Goal: Information Seeking & Learning: Find specific fact

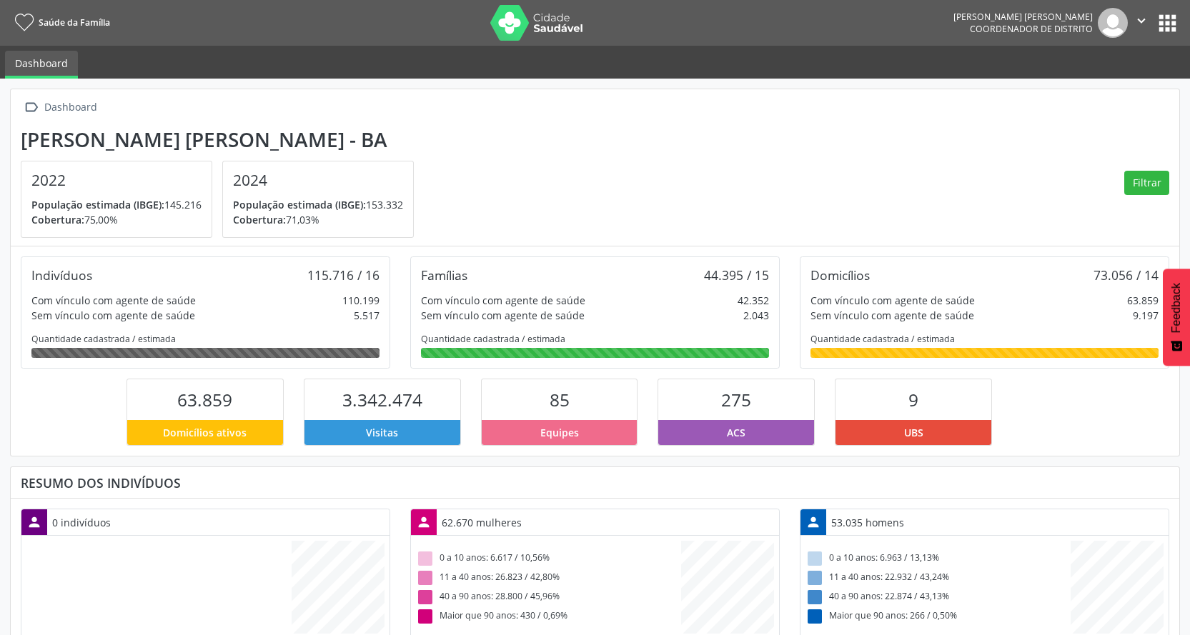
scroll to position [237, 389]
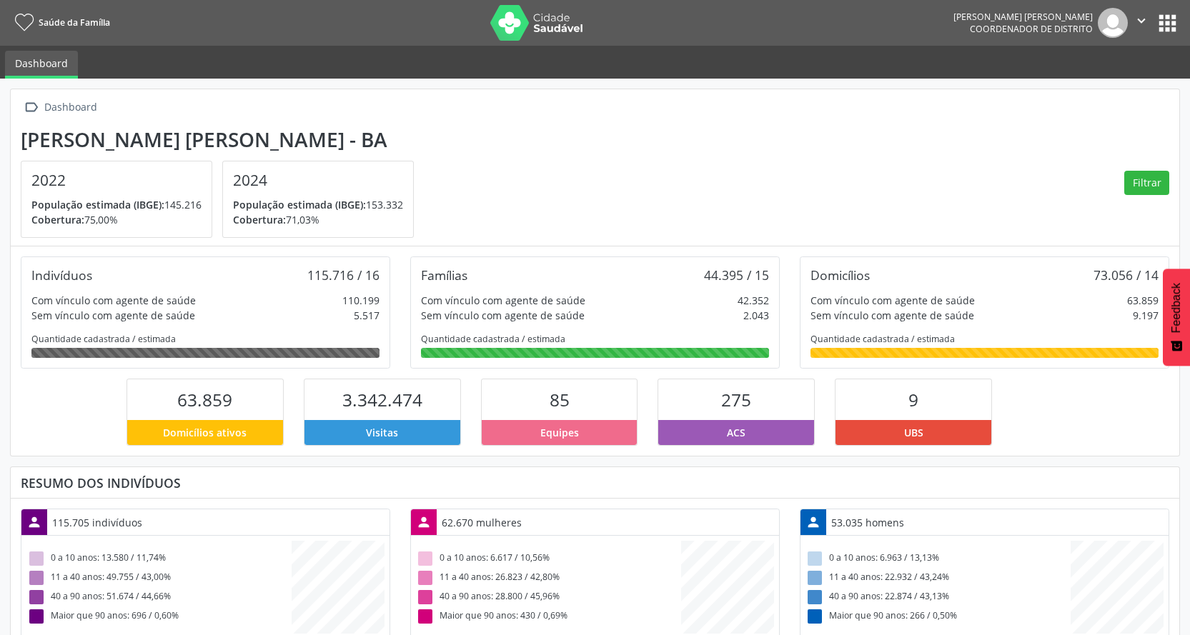
click at [1170, 21] on button "apps" at bounding box center [1167, 23] width 25 height 25
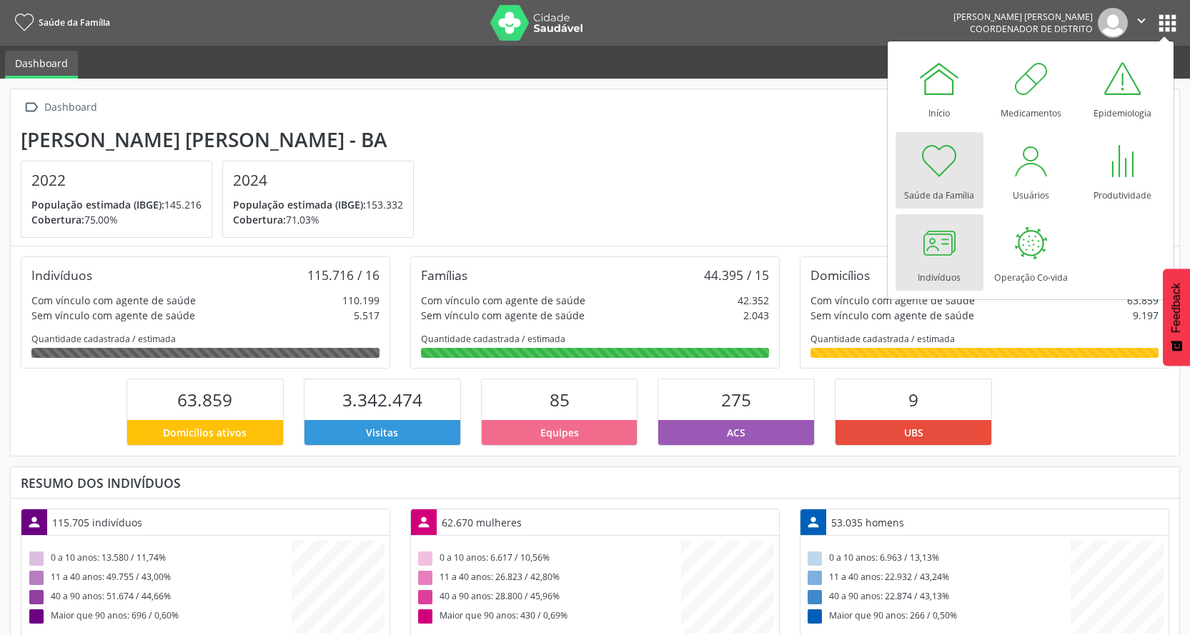
click at [935, 259] on div at bounding box center [939, 243] width 43 height 43
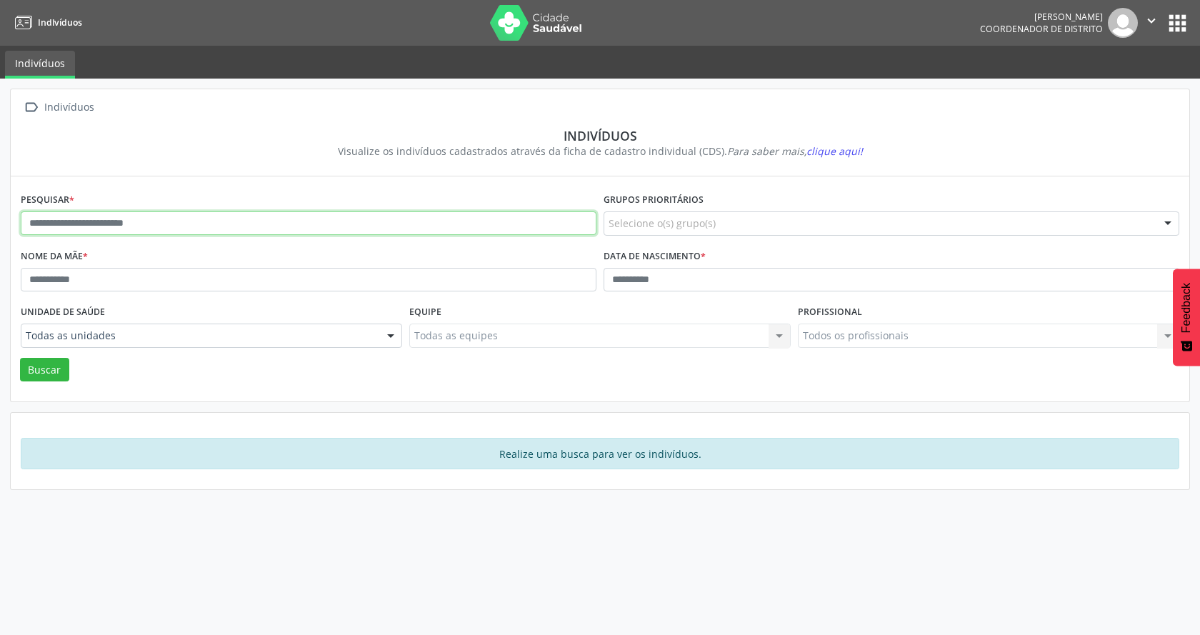
click at [199, 233] on input "text" at bounding box center [309, 224] width 576 height 24
click at [109, 217] on input "text" at bounding box center [309, 224] width 576 height 24
type input "*"
click at [41, 378] on button "Buscar" at bounding box center [44, 370] width 49 height 24
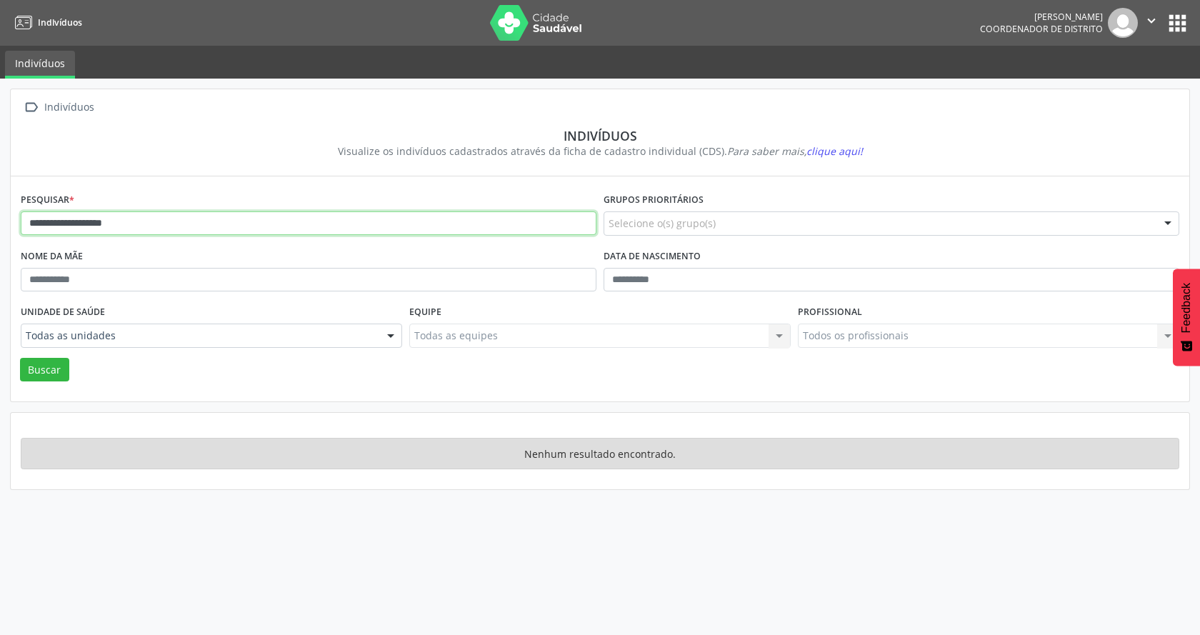
drag, startPoint x: 319, startPoint y: 229, endPoint x: 0, endPoint y: 265, distance: 321.4
click at [0, 265] on div "**********" at bounding box center [600, 357] width 1200 height 557
click at [60, 222] on input "**********" at bounding box center [309, 224] width 576 height 24
type input "**********"
click at [21, 371] on button "Buscar" at bounding box center [44, 370] width 49 height 24
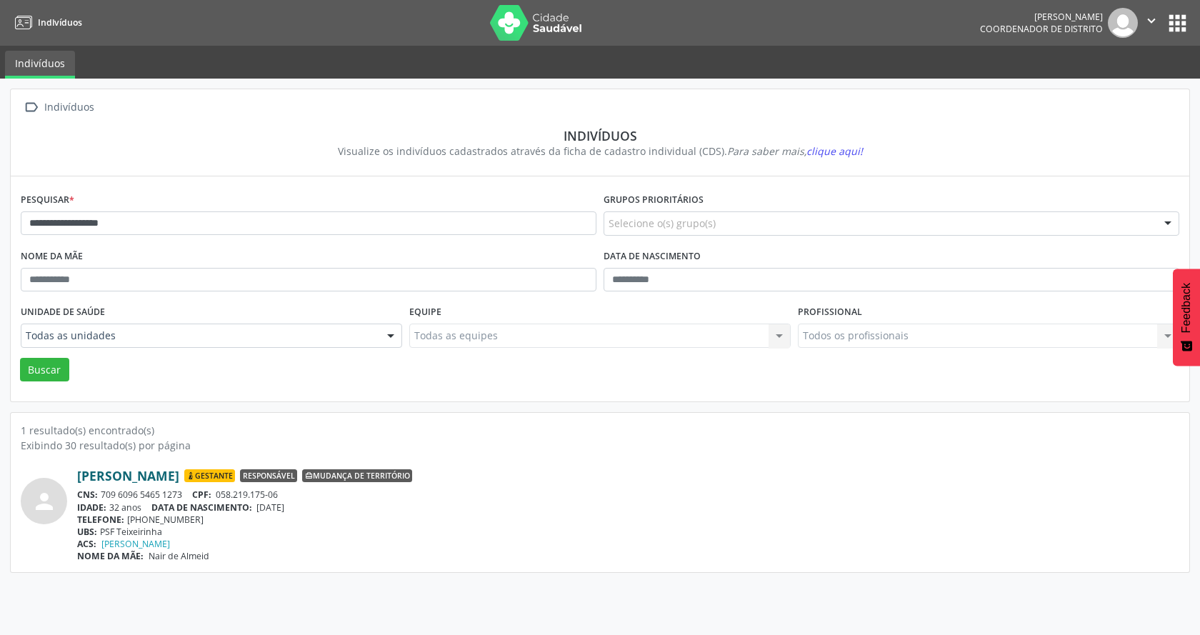
click at [179, 480] on link "[PERSON_NAME]" at bounding box center [128, 476] width 102 height 16
drag, startPoint x: 212, startPoint y: 524, endPoint x: 126, endPoint y: 517, distance: 85.3
click at [126, 517] on div "TELEFONE: [PHONE_NUMBER]" at bounding box center [628, 520] width 1103 height 12
click at [1156, 26] on icon "" at bounding box center [1152, 21] width 16 height 16
click at [1101, 96] on link "Sair" at bounding box center [1115, 87] width 99 height 20
